Goal: Check status: Check status

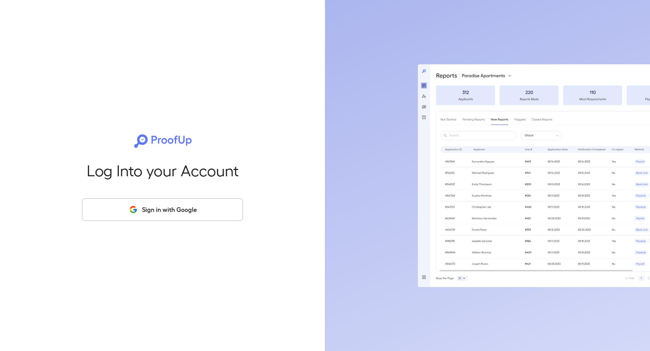
click at [164, 207] on button "Sign in with Google" at bounding box center [162, 209] width 161 height 22
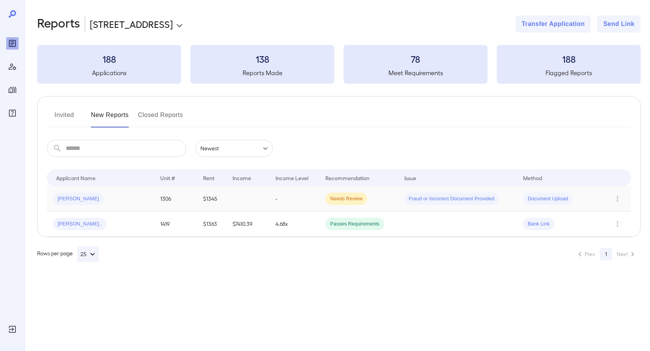
click at [251, 200] on td at bounding box center [247, 198] width 43 height 25
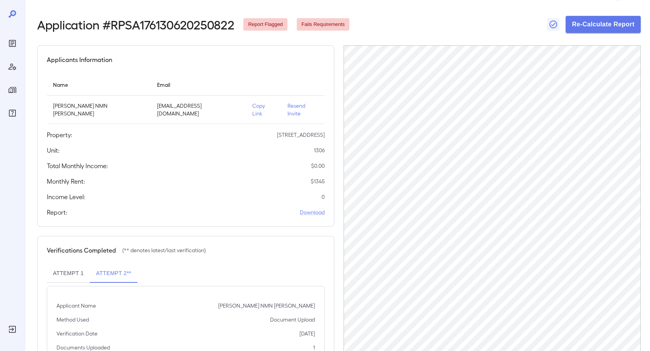
scroll to position [28, 0]
